Goal: Task Accomplishment & Management: Complete application form

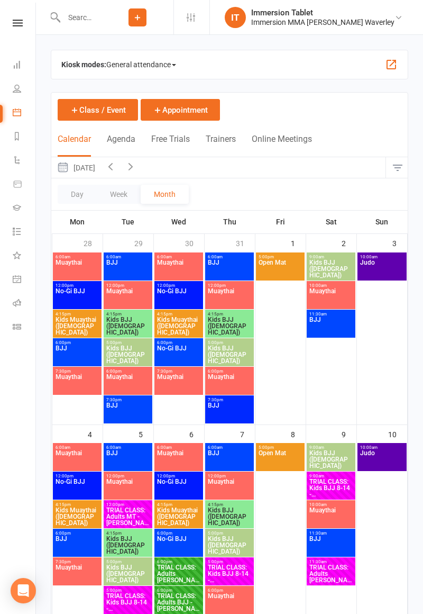
scroll to position [0, 1]
click at [102, 20] on input "text" at bounding box center [80, 17] width 41 height 15
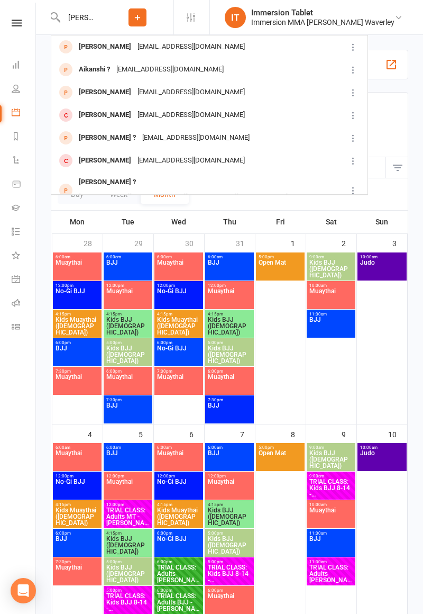
type input "[PERSON_NAME]"
click at [158, 50] on div "[EMAIL_ADDRESS][DOMAIN_NAME]" at bounding box center [191, 46] width 114 height 15
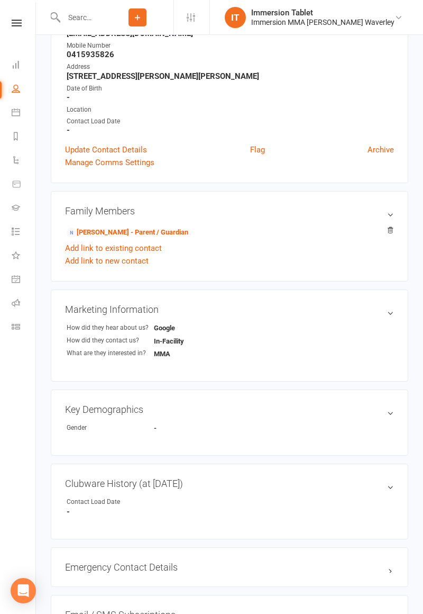
scroll to position [169, 0]
click at [168, 233] on link "[PERSON_NAME] - Parent / Guardian" at bounding box center [128, 232] width 122 height 11
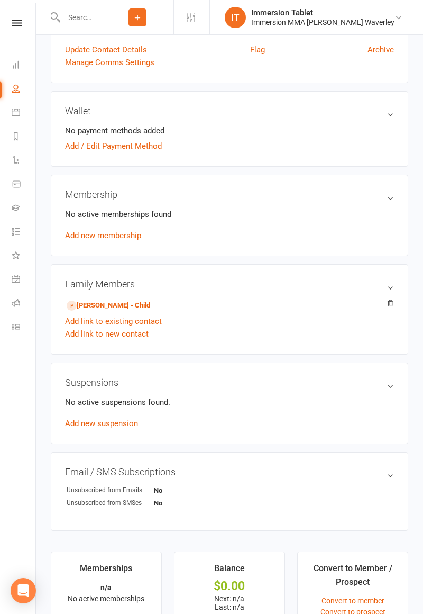
scroll to position [391, 0]
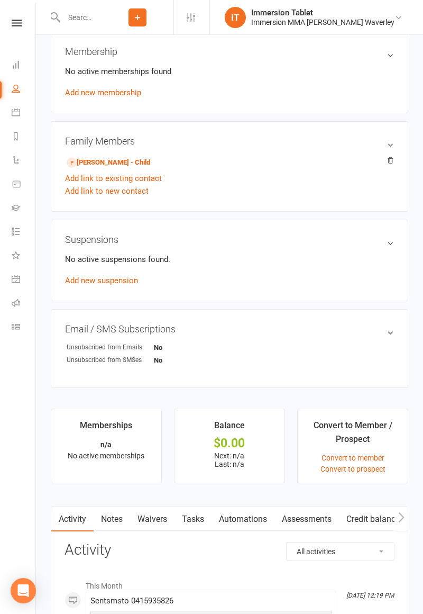
click at [158, 513] on link "Waivers" at bounding box center [152, 519] width 44 height 24
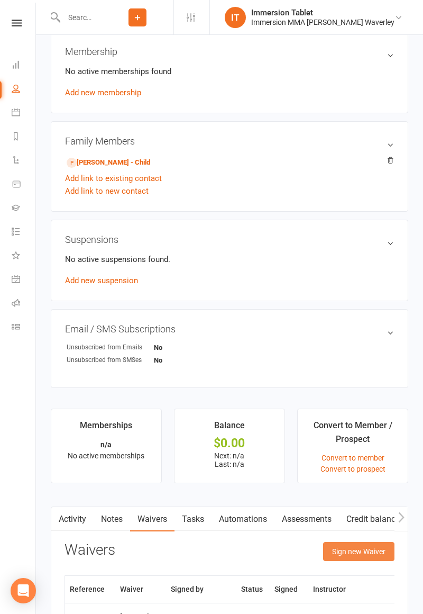
click at [373, 551] on button "Sign new Waiver" at bounding box center [358, 551] width 71 height 19
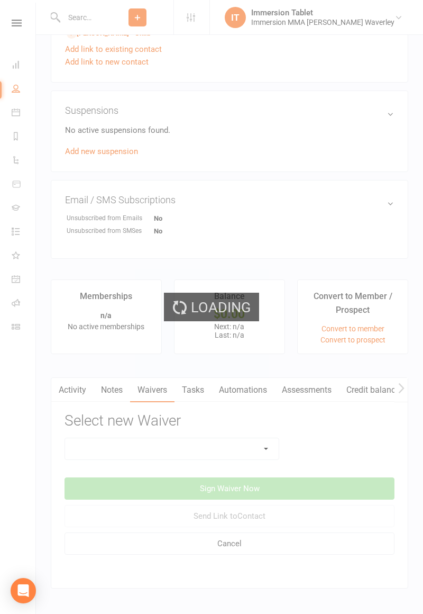
scroll to position [546, 0]
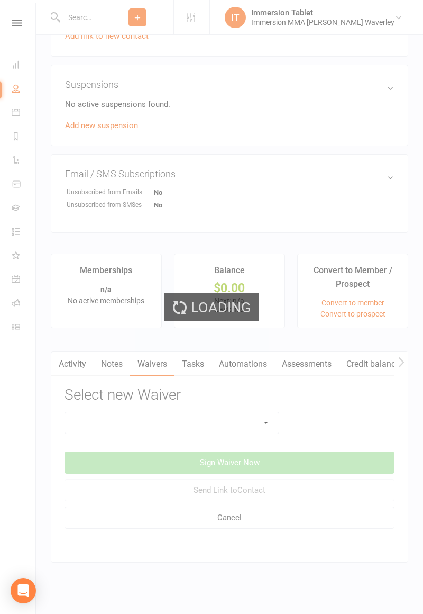
click at [241, 429] on div "Loading" at bounding box center [211, 307] width 423 height 614
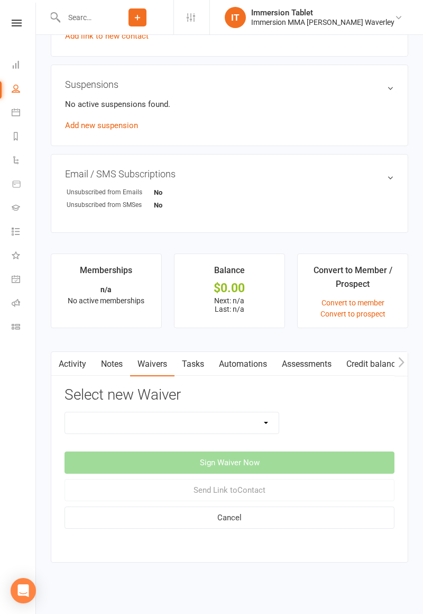
click at [254, 418] on select "Cancellation Form Immersion 10 Class Pass Form Immersion 10 Class Pass Form (Pa…" at bounding box center [172, 422] width 214 height 21
select select "10832"
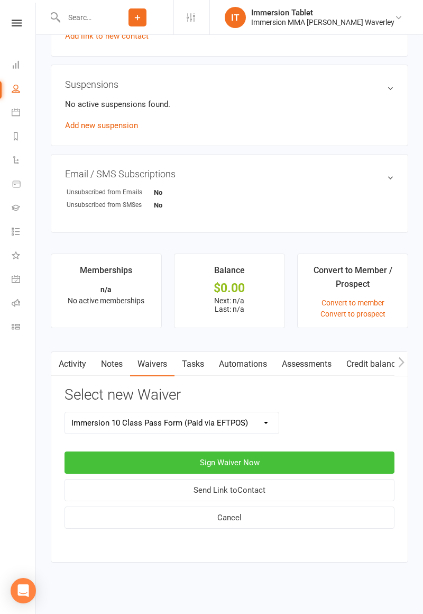
click at [311, 464] on button "Sign Waiver Now" at bounding box center [230, 462] width 330 height 22
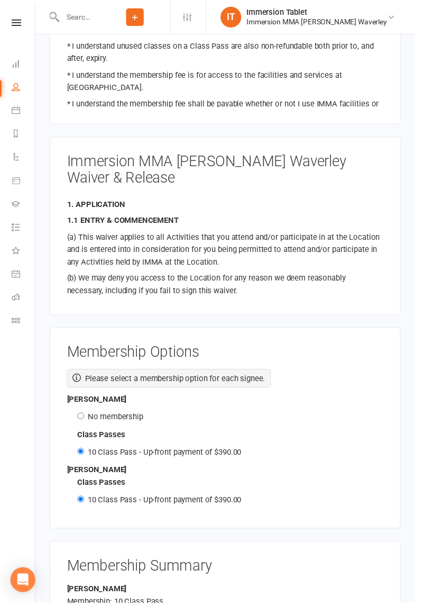
scroll to position [1367, 0]
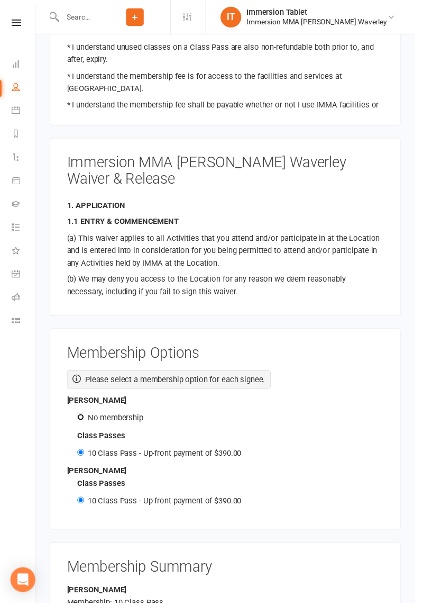
click at [79, 421] on input "No membership" at bounding box center [82, 424] width 7 height 7
radio input "true"
radio input "false"
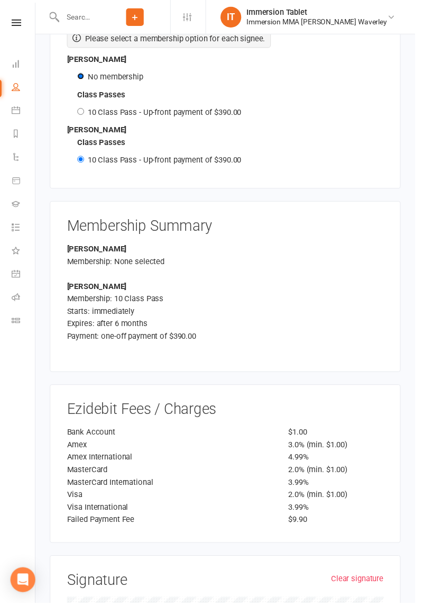
scroll to position [1717, 0]
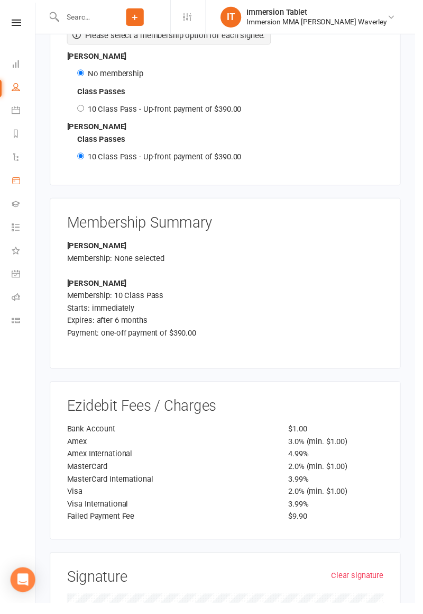
click at [33, 177] on link "Product Sales" at bounding box center [24, 185] width 24 height 24
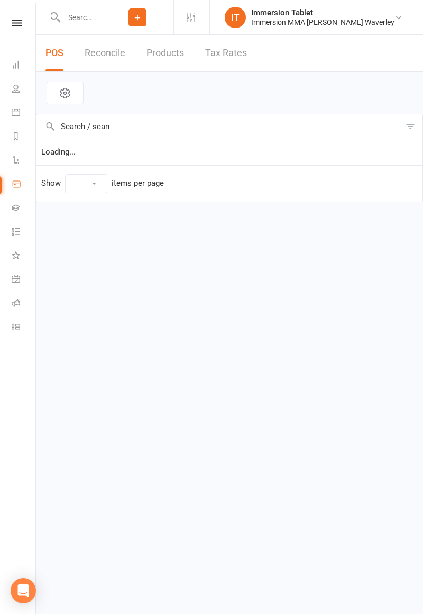
select select "50"
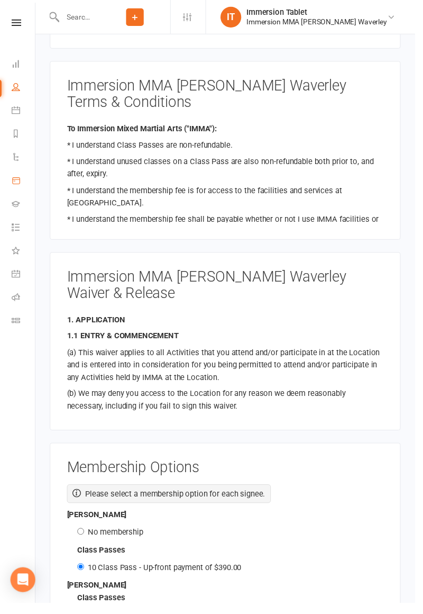
scroll to position [1250, 0]
click at [129, 537] on label "No membership" at bounding box center [117, 542] width 57 height 10
click at [86, 537] on input "No membership" at bounding box center [82, 540] width 7 height 7
radio input "true"
radio input "false"
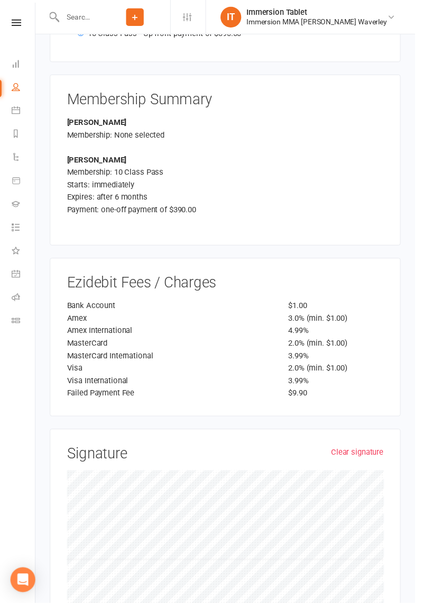
scroll to position [1846, 0]
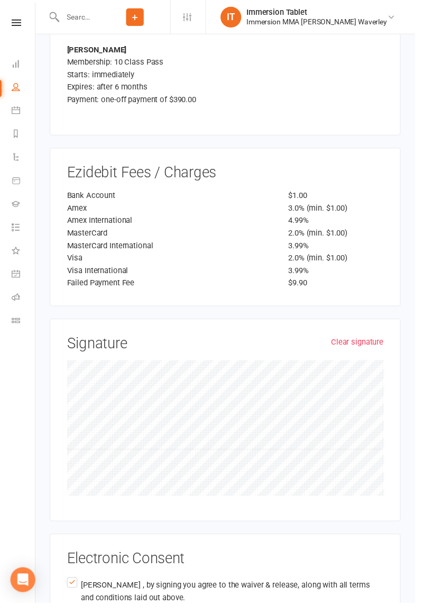
scroll to position [1954, 0]
click at [376, 342] on link "Clear signature" at bounding box center [363, 348] width 53 height 13
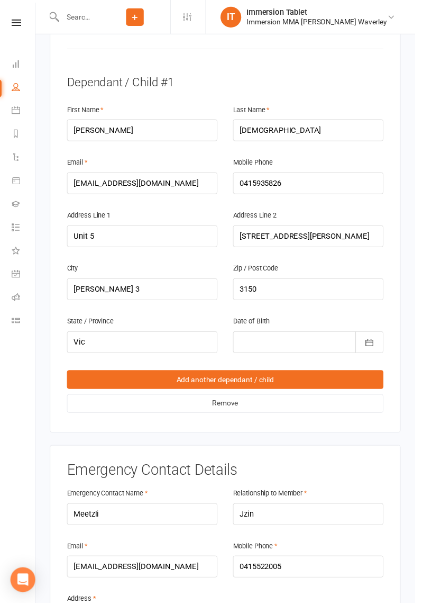
scroll to position [623, 0]
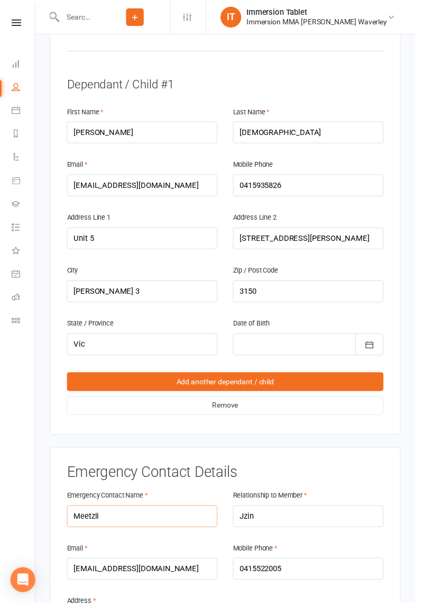
click at [164, 515] on input "Meetzli" at bounding box center [144, 526] width 153 height 22
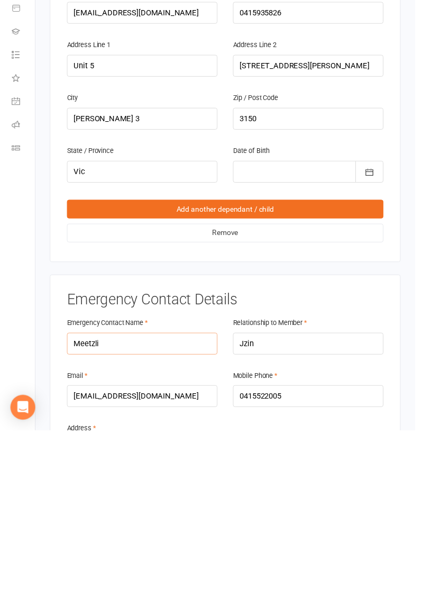
scroll to position [699, 0]
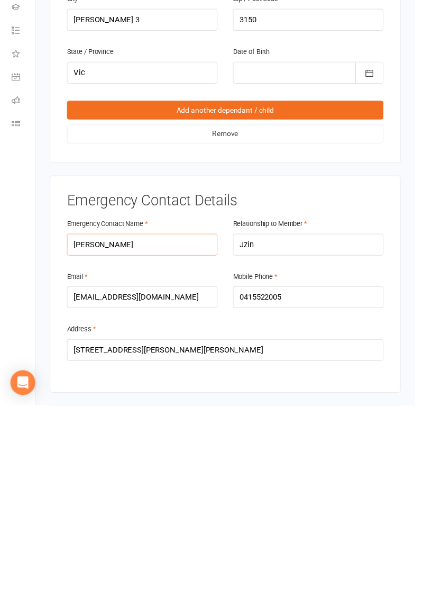
type input "[PERSON_NAME]"
click at [310, 438] on input "Jzin" at bounding box center [313, 449] width 153 height 22
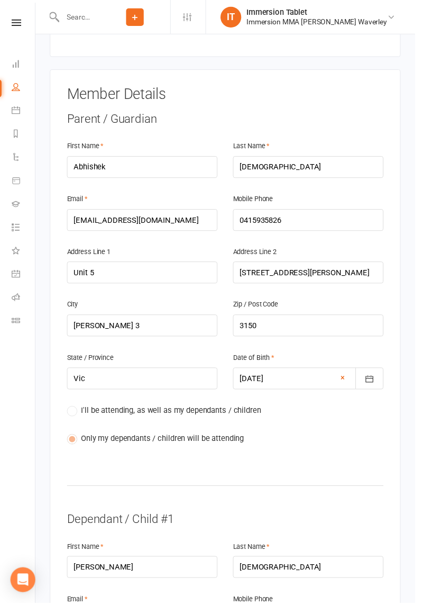
scroll to position [177, 0]
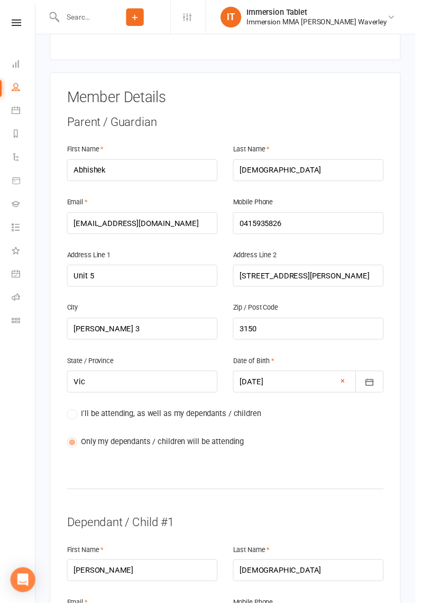
type input "[DEMOGRAPHIC_DATA]"
click at [139, 305] on div "Member Details Parent / Guardian First Name Abhishek Last Name [PERSON_NAME] Em…" at bounding box center [229, 482] width 323 height 780
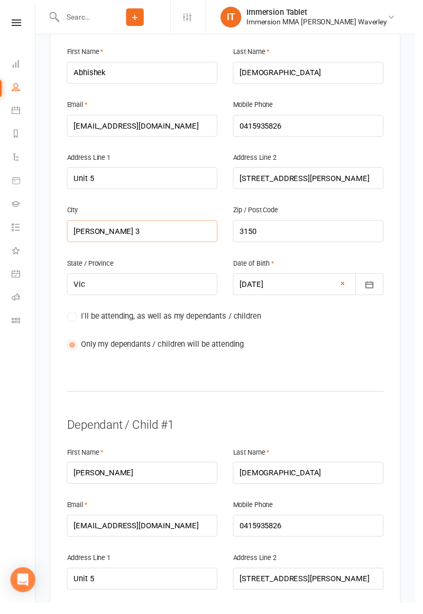
scroll to position [270, 0]
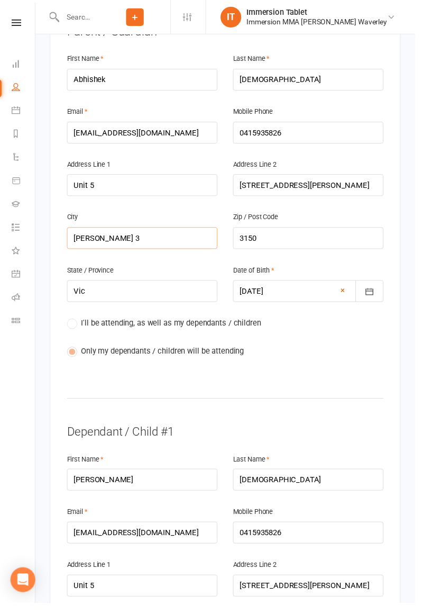
type input "[PERSON_NAME]"
type input "[PERSON_NAME] Waverley"
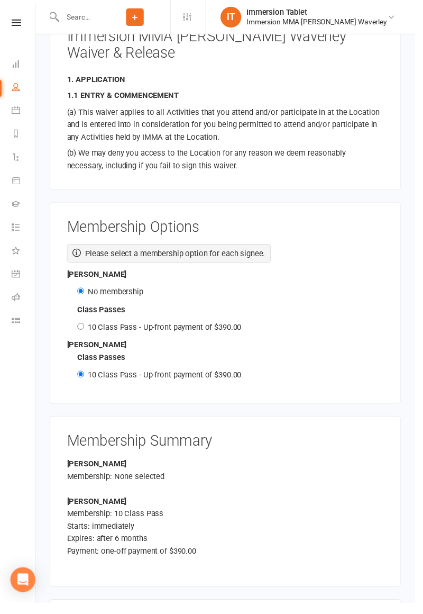
scroll to position [283, 0]
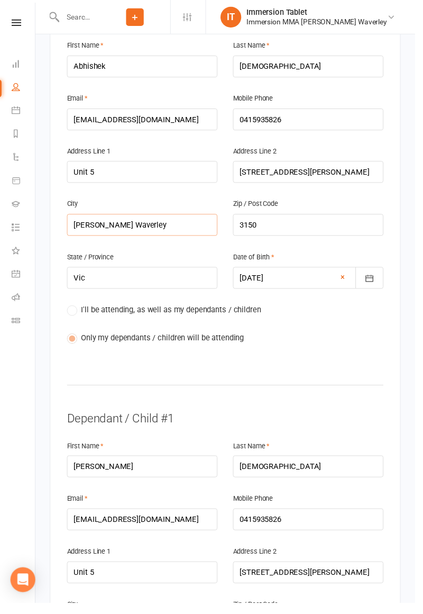
click at [221, 218] on input "[PERSON_NAME] Waverley" at bounding box center [144, 229] width 153 height 22
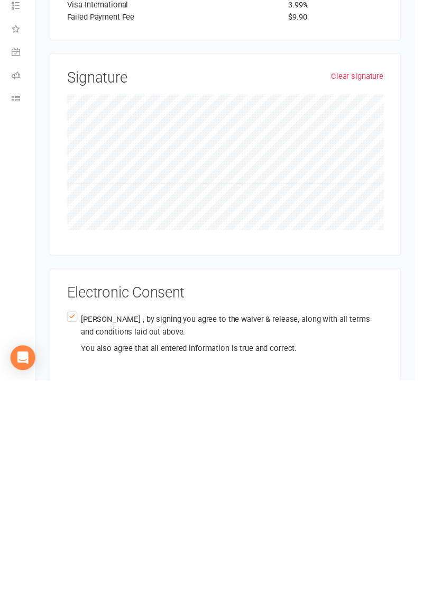
scroll to position [2007, 0]
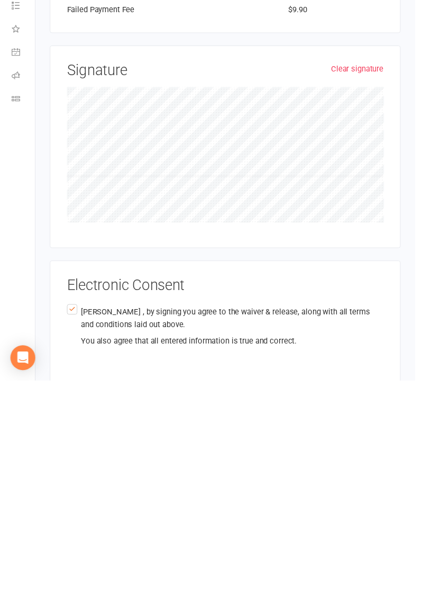
type input "[PERSON_NAME] Waverley"
click at [372, 290] on link "Clear signature" at bounding box center [363, 296] width 53 height 13
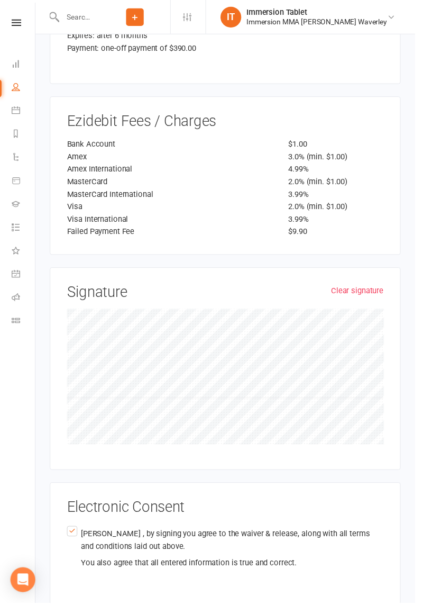
click at [68, 534] on label "[PERSON_NAME] , by signing you agree to the waiver & release, along with all te…" at bounding box center [229, 559] width 323 height 50
click at [68, 534] on input "[PERSON_NAME] , by signing you agree to the waiver & release, along with all te…" at bounding box center [71, 534] width 7 height 0
click at [68, 534] on label "[PERSON_NAME] , by signing you agree to the waiver & release, along with all te…" at bounding box center [229, 559] width 323 height 50
click at [68, 534] on input "[PERSON_NAME] , by signing you agree to the waiver & release, along with all te…" at bounding box center [71, 534] width 7 height 0
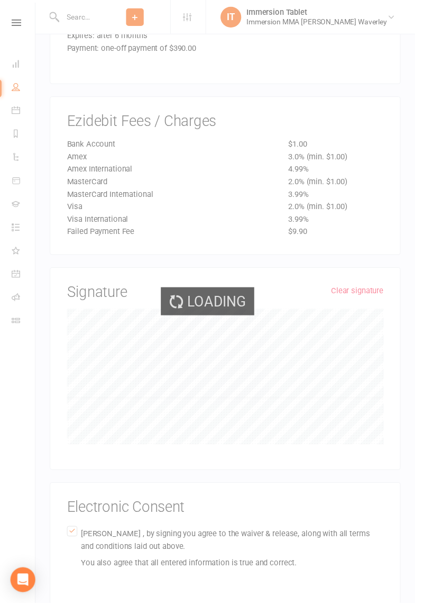
scroll to position [1720, 0]
